Goal: Task Accomplishment & Management: Complete application form

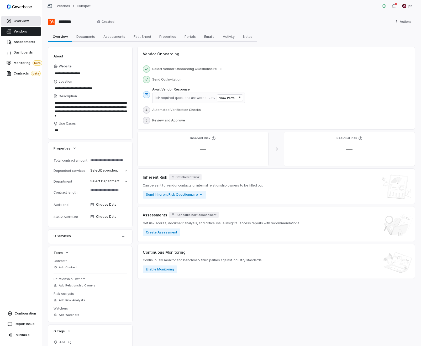
click at [37, 24] on link "Overview" at bounding box center [21, 20] width 40 height 9
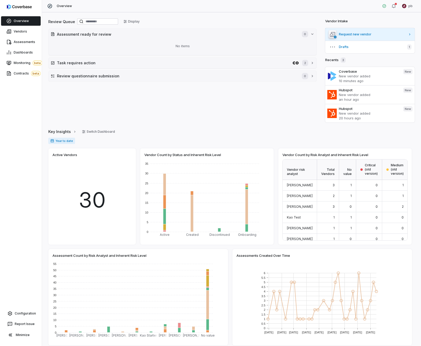
click at [346, 34] on span "Request new vendor" at bounding box center [372, 34] width 67 height 4
type textarea "*"
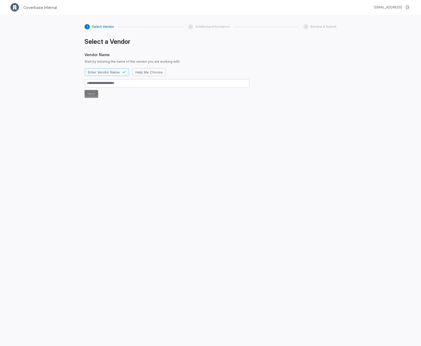
type textarea "*"
type textarea "**"
type textarea "*"
type textarea "***"
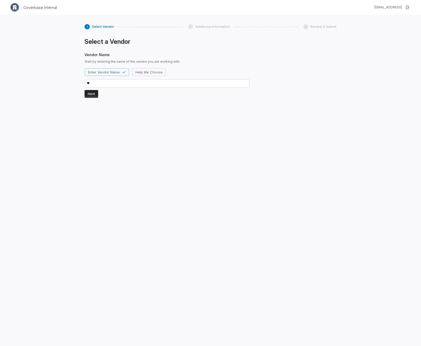
type textarea "*"
type textarea "****"
type textarea "*"
type textarea "****"
click at [93, 93] on button "Next" at bounding box center [92, 94] width 14 height 8
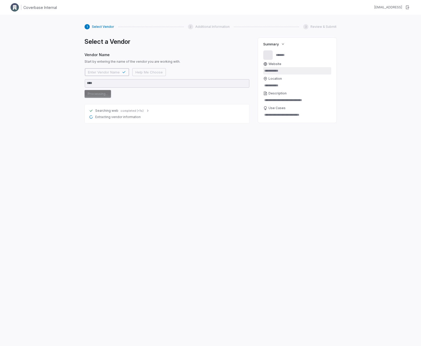
click at [277, 73] on input "Website" at bounding box center [297, 70] width 68 height 7
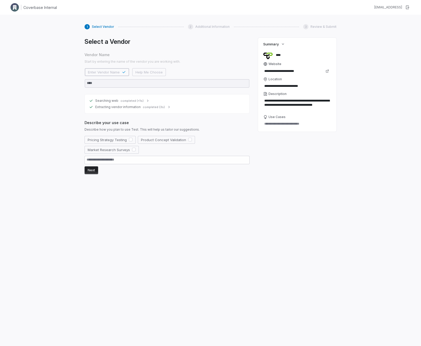
click at [180, 135] on div "Describe your use case Describe how you plan to use Test. This will help us tai…" at bounding box center [167, 147] width 165 height 54
click at [171, 137] on button "Product Concept Validation" at bounding box center [166, 140] width 57 height 8
click at [91, 167] on button "Next" at bounding box center [92, 171] width 14 height 8
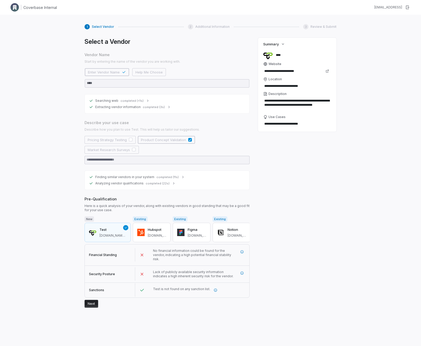
click at [159, 175] on span "completed (11s)" at bounding box center [168, 177] width 22 height 4
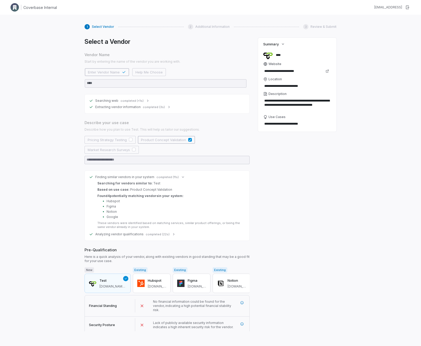
click at [158, 178] on span "completed (11s)" at bounding box center [168, 177] width 22 height 4
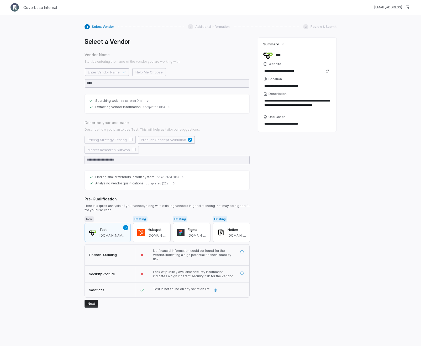
click at [151, 110] on div "Searching web completed (<1s) Extracting vendor information completed (3s)" at bounding box center [167, 103] width 165 height 19
click at [151, 109] on div "Extracting vendor information completed (3s)" at bounding box center [167, 107] width 156 height 4
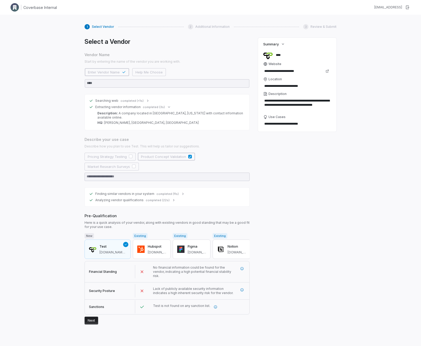
click at [151, 109] on div "Extracting vendor information completed (3s)" at bounding box center [167, 107] width 156 height 4
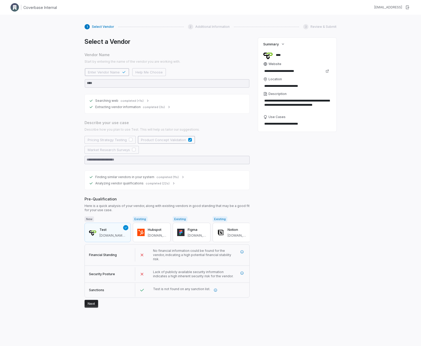
click at [152, 182] on span "completed (22s)" at bounding box center [158, 184] width 24 height 4
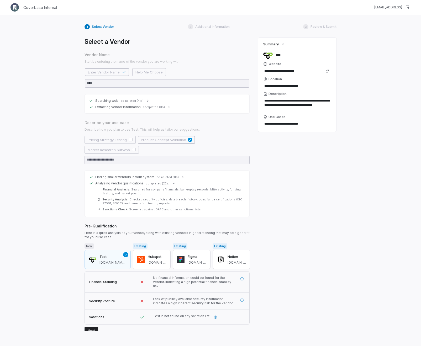
click at [152, 182] on span "completed (22s)" at bounding box center [158, 184] width 24 height 4
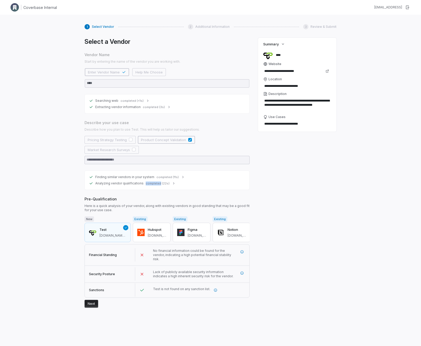
click at [152, 182] on span "completed (22s)" at bounding box center [158, 184] width 24 height 4
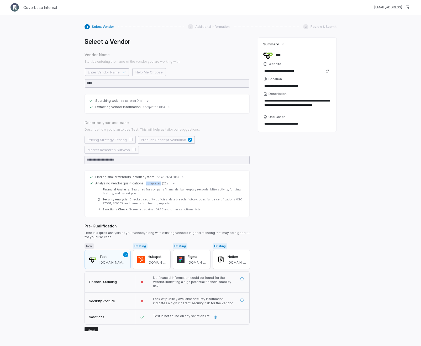
click at [152, 182] on span "completed (22s)" at bounding box center [158, 184] width 24 height 4
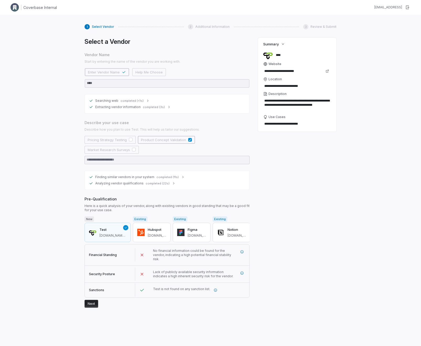
click at [153, 175] on div "Finding similar vendors in your system completed (11s)" at bounding box center [167, 177] width 156 height 4
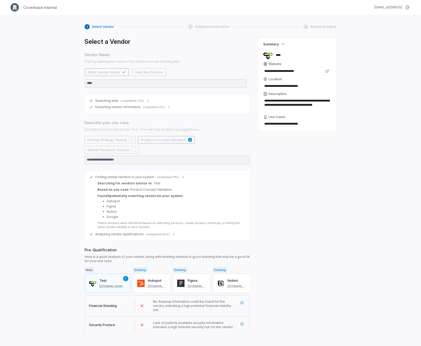
click at [163, 180] on div "Finding similar vendors in your system completed (11s) Searching for vendors si…" at bounding box center [167, 202] width 156 height 55
click at [164, 175] on span "completed (11s)" at bounding box center [168, 177] width 22 height 4
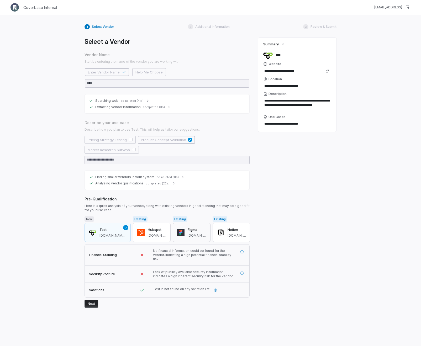
click at [199, 223] on button "Figma [DOMAIN_NAME]" at bounding box center [192, 232] width 38 height 19
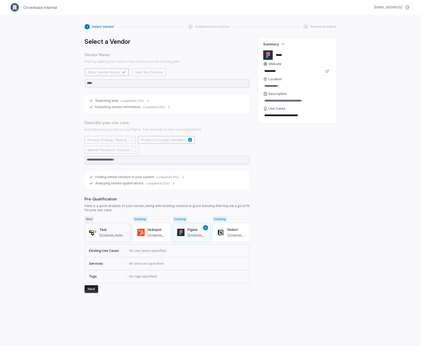
click at [124, 227] on h3 "Test" at bounding box center [113, 229] width 27 height 5
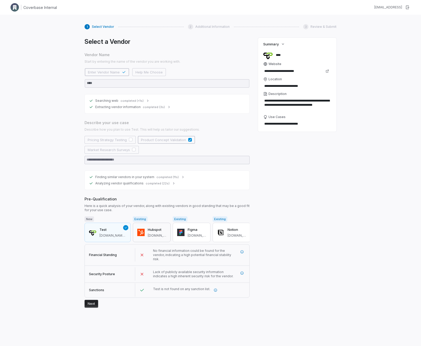
click at [171, 230] on button "Hubspot [DOMAIN_NAME]" at bounding box center [152, 232] width 38 height 19
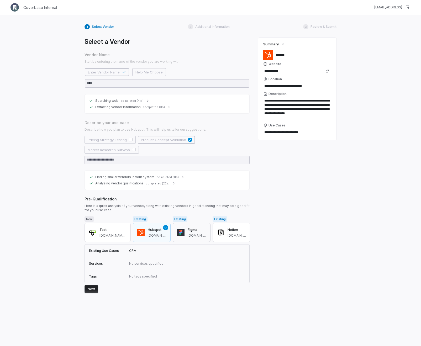
click at [194, 223] on button "Figma [DOMAIN_NAME]" at bounding box center [192, 232] width 38 height 19
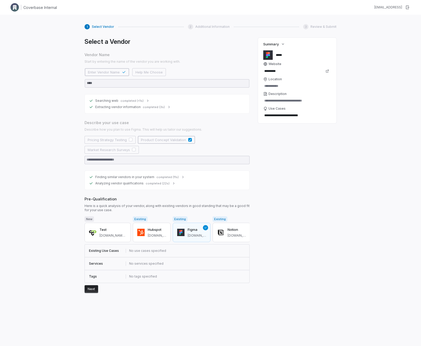
click at [92, 285] on button "Next" at bounding box center [92, 289] width 14 height 8
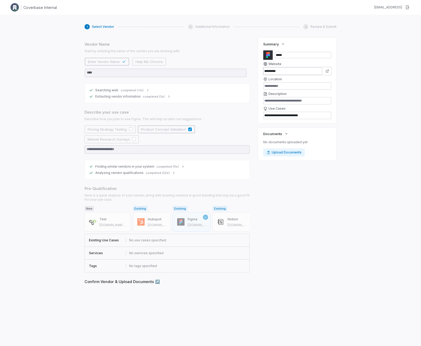
scroll to position [13, 0]
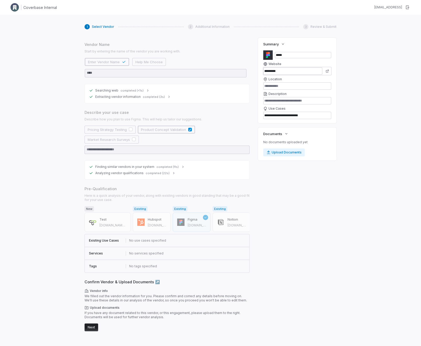
click at [283, 67] on div "*********" at bounding box center [297, 71] width 68 height 8
click at [283, 67] on input "*********" at bounding box center [292, 70] width 59 height 7
click at [282, 69] on input "*********" at bounding box center [292, 70] width 59 height 7
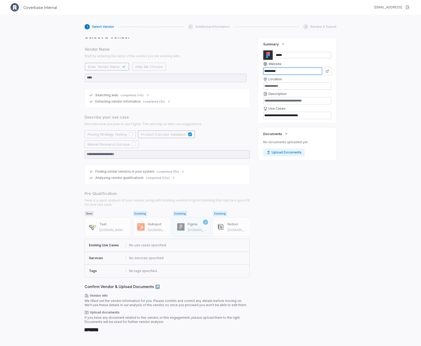
scroll to position [0, 0]
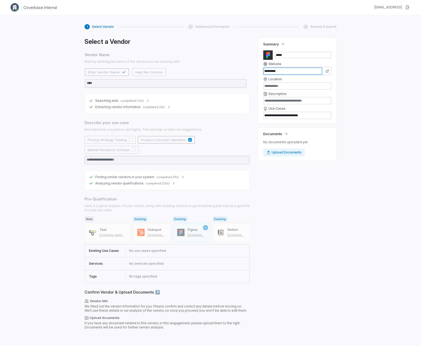
type textarea "*"
